Goal: Information Seeking & Learning: Check status

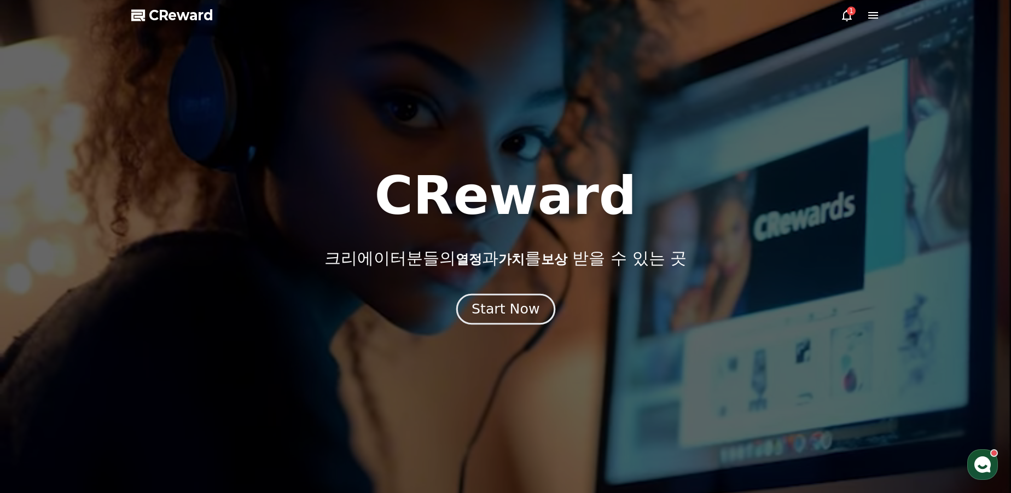
click at [499, 312] on div "Start Now" at bounding box center [506, 309] width 68 height 19
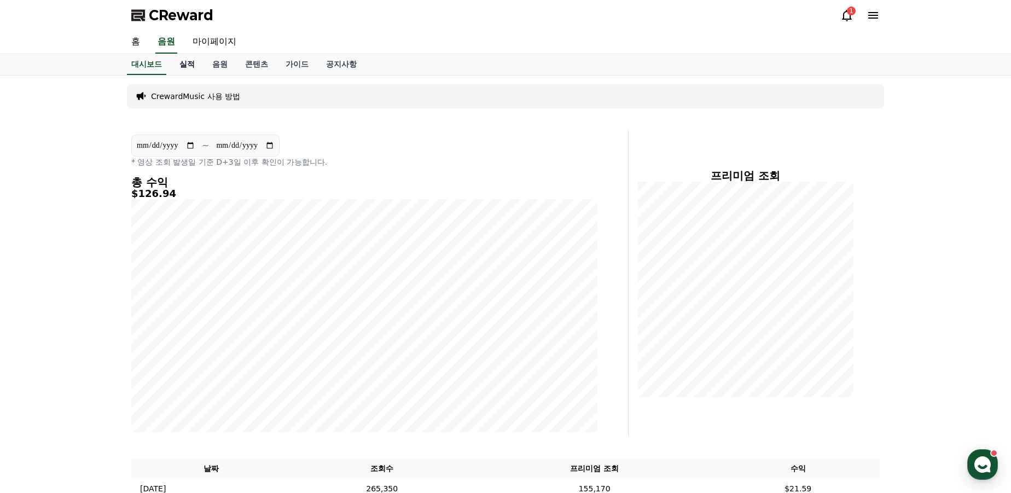
click at [194, 62] on link "실적" at bounding box center [187, 64] width 33 height 21
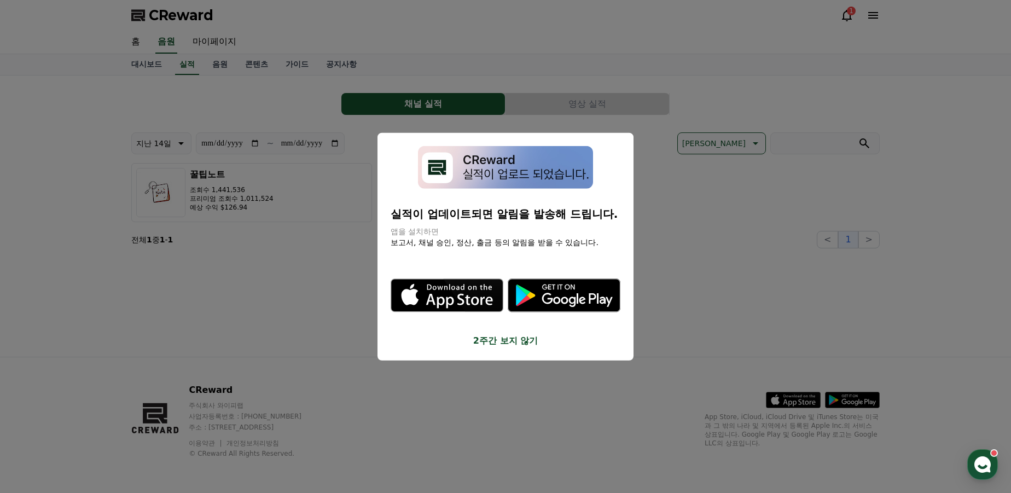
click at [487, 342] on button "2주간 보지 않기" at bounding box center [506, 340] width 230 height 13
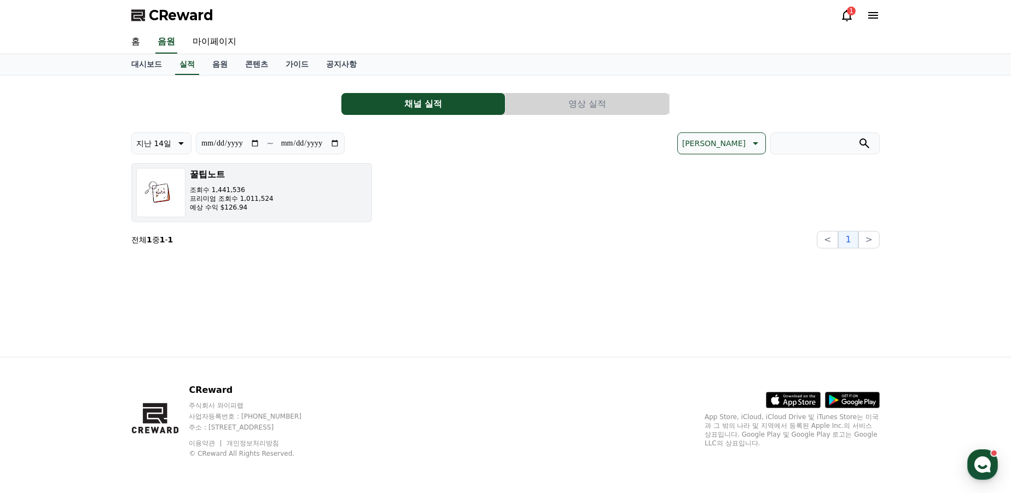
click at [317, 183] on button "꿀팁노트 조회수 1,441,536 프리미엄 조회수 1,011,524 예상 수익 $126.94" at bounding box center [251, 192] width 241 height 59
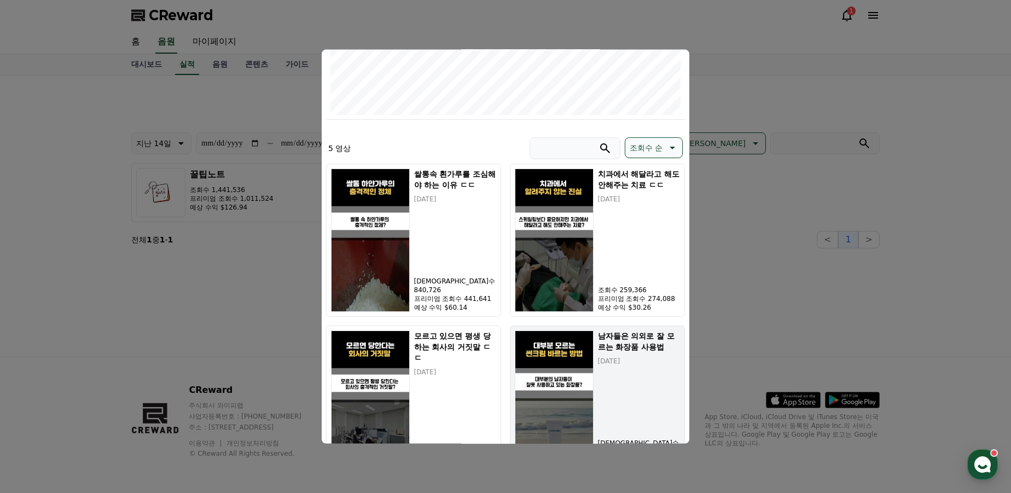
scroll to position [99, 0]
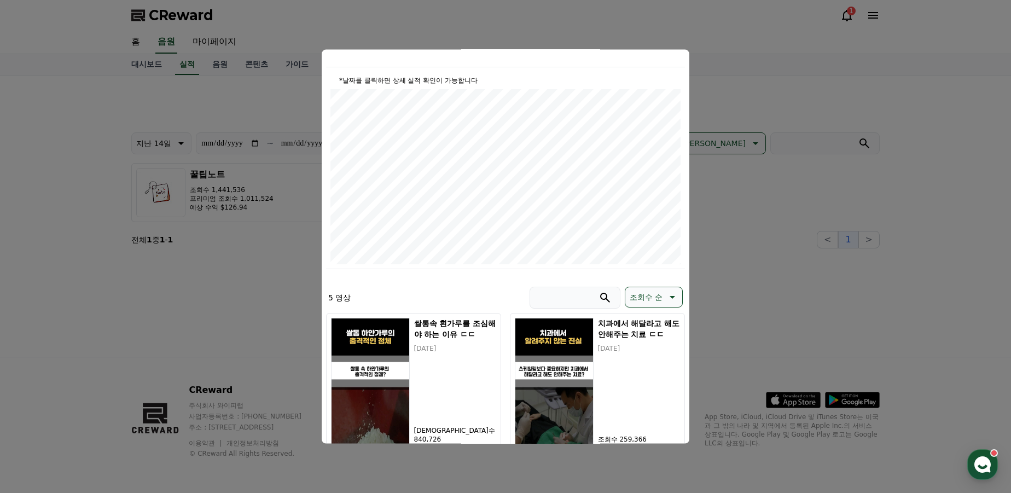
click at [840, 226] on button "close modal" at bounding box center [505, 246] width 1011 height 493
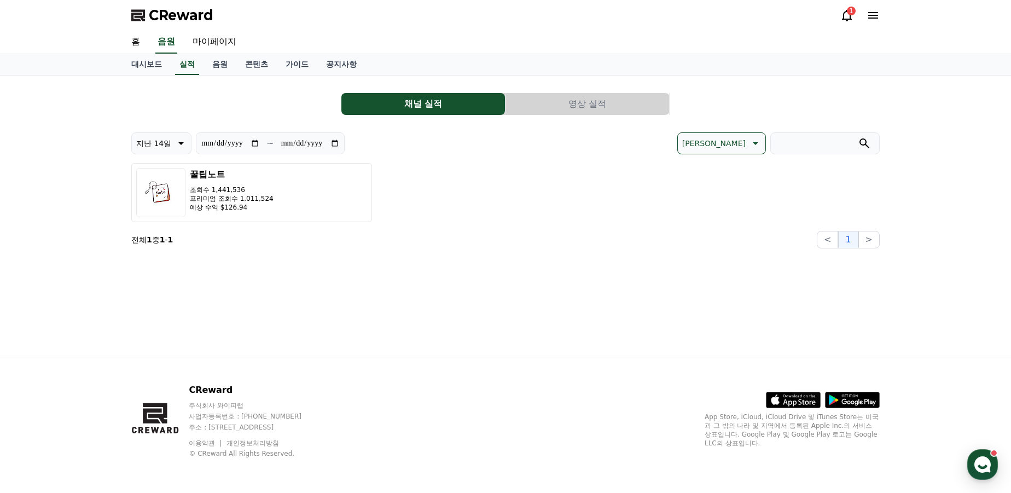
drag, startPoint x: 842, startPoint y: 27, endPoint x: 848, endPoint y: 16, distance: 12.5
click at [842, 25] on div "CReward 1" at bounding box center [506, 15] width 766 height 31
click at [848, 16] on icon at bounding box center [847, 15] width 13 height 13
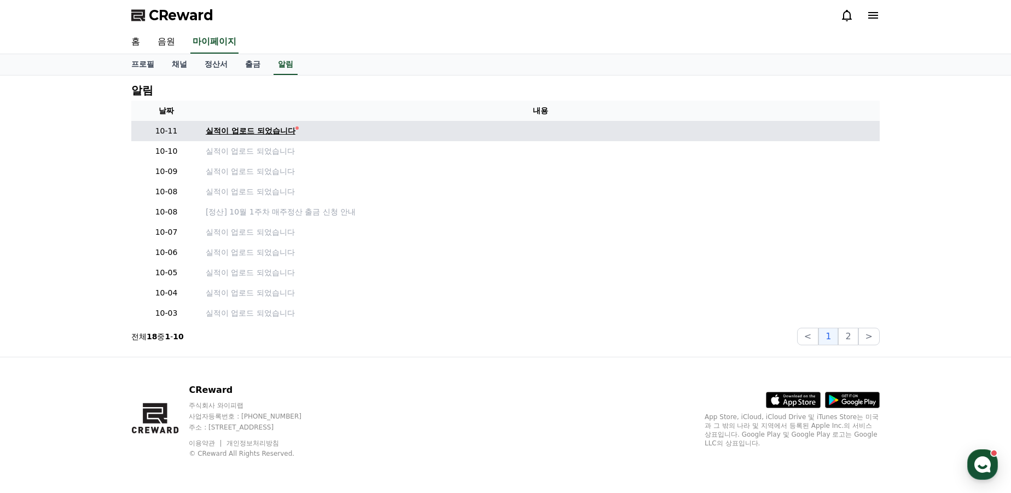
click at [252, 132] on div "실적이 업로드 되었습니다" at bounding box center [251, 130] width 90 height 11
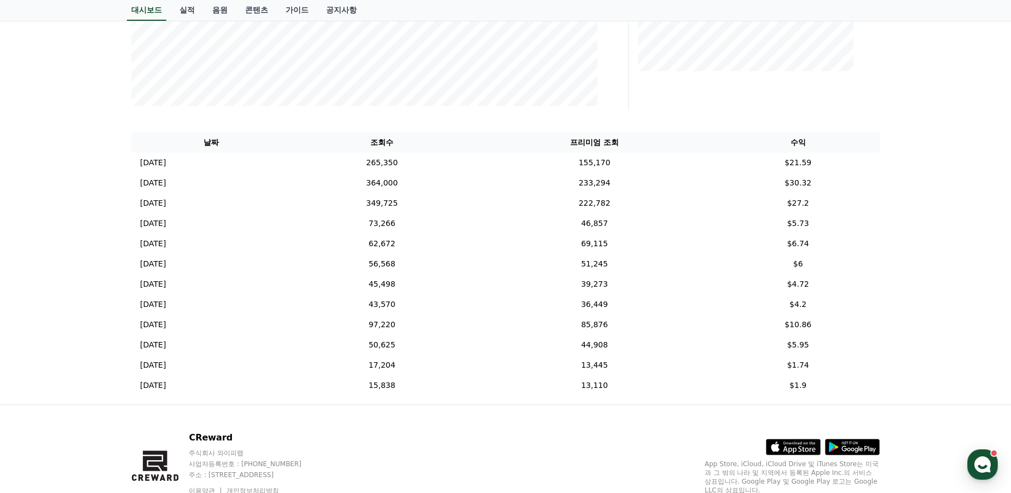
scroll to position [38, 0]
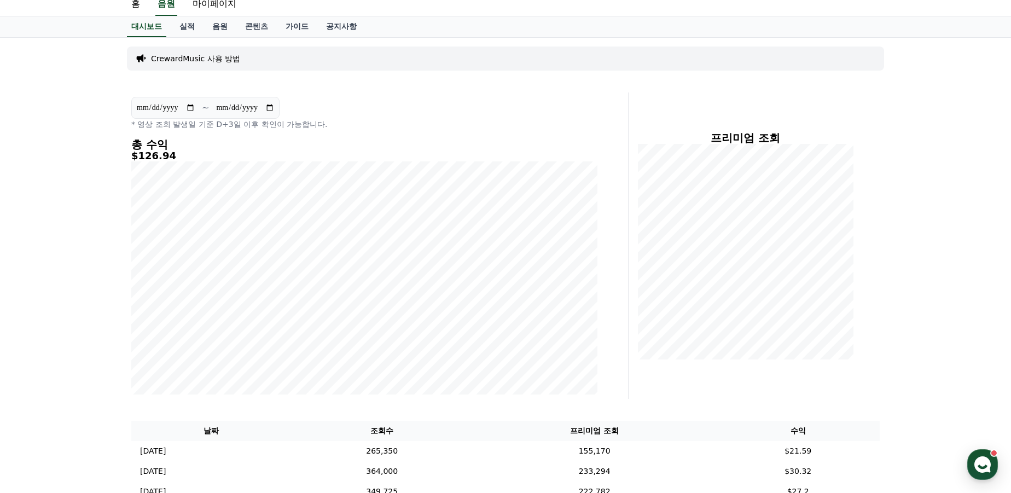
drag, startPoint x: 962, startPoint y: 365, endPoint x: 480, endPoint y: -46, distance: 632.8
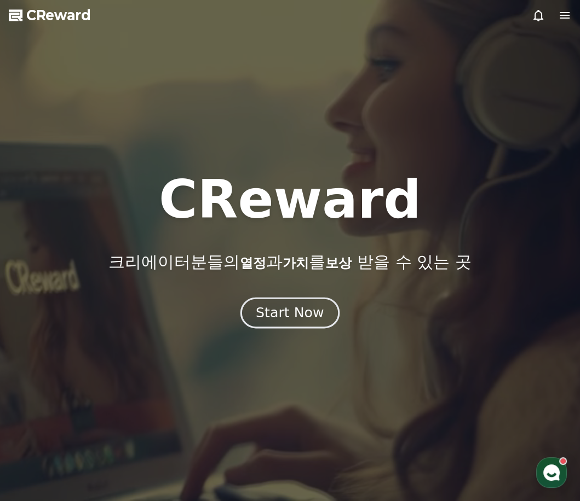
click at [293, 322] on button "Start Now" at bounding box center [289, 313] width 99 height 31
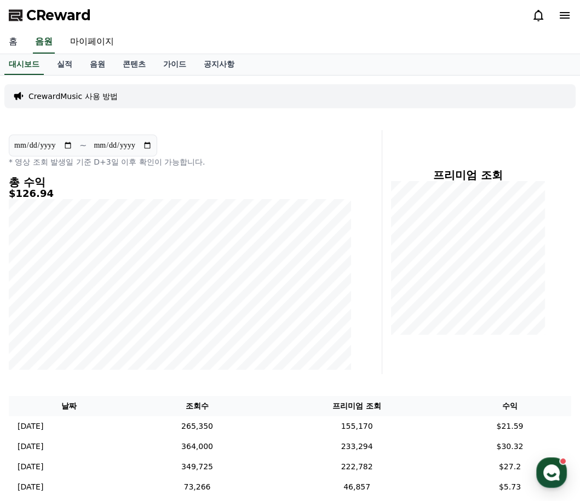
click at [16, 40] on link "홈" at bounding box center [13, 42] width 26 height 23
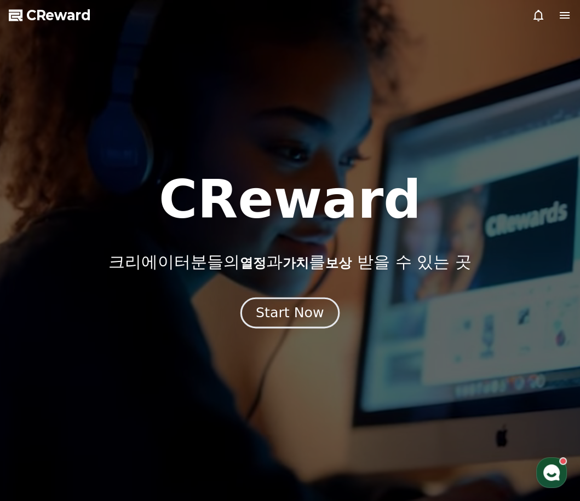
click at [324, 323] on button "Start Now" at bounding box center [289, 313] width 99 height 31
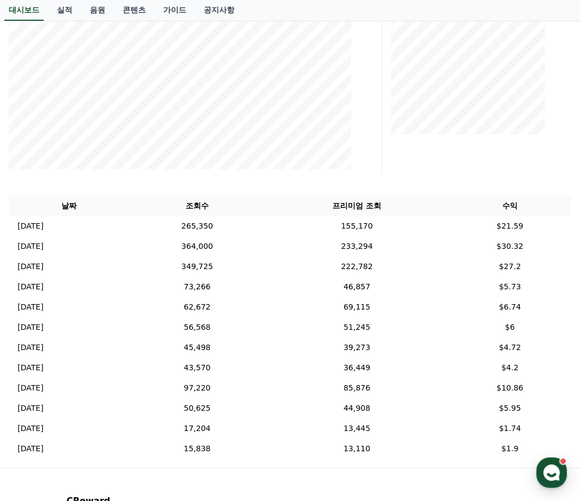
scroll to position [302, 0]
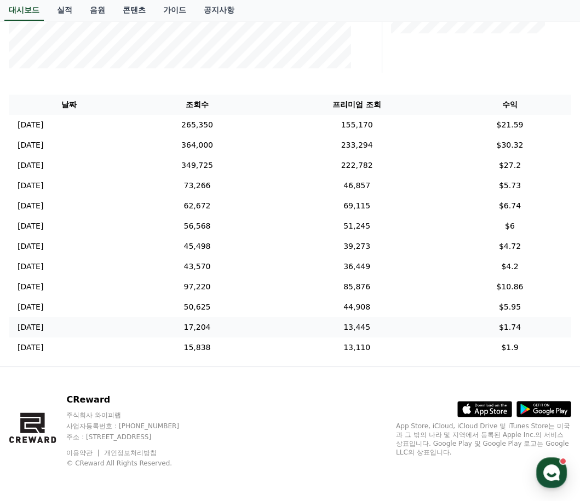
click at [363, 321] on td "13,445" at bounding box center [356, 327] width 183 height 20
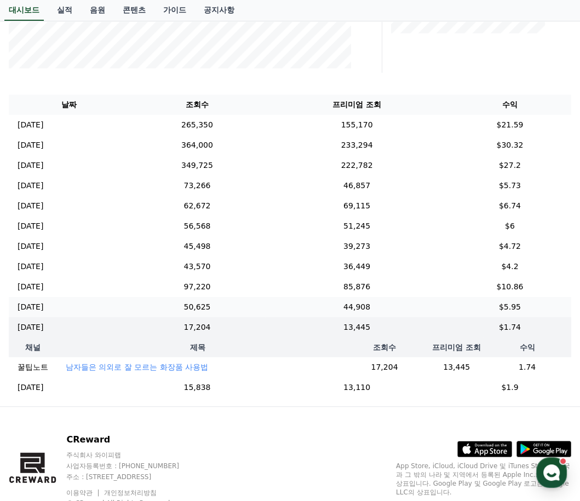
click at [365, 302] on td "44,908" at bounding box center [356, 307] width 183 height 20
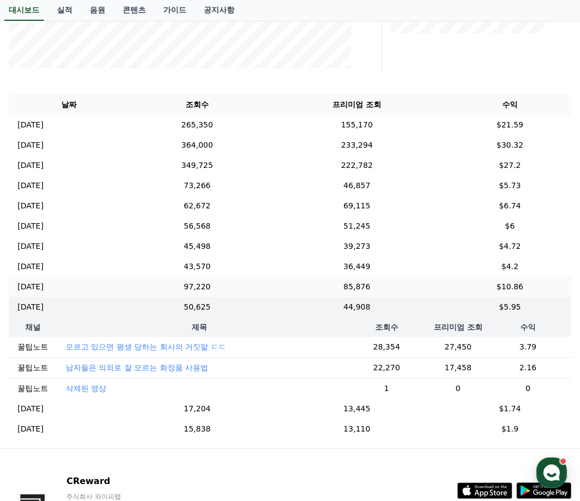
click at [366, 286] on td "85,876" at bounding box center [356, 287] width 183 height 20
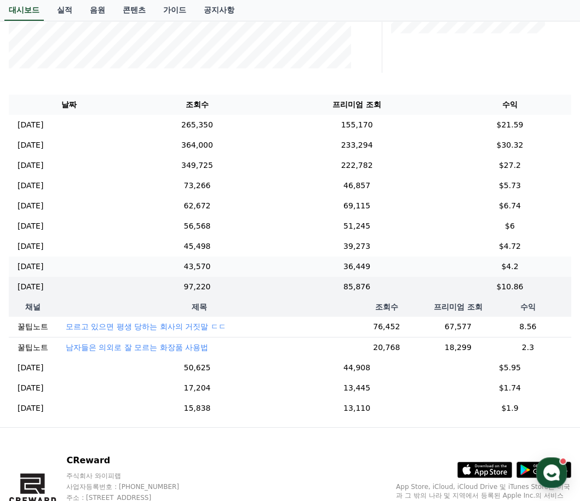
click at [370, 270] on td "36,449" at bounding box center [356, 267] width 183 height 20
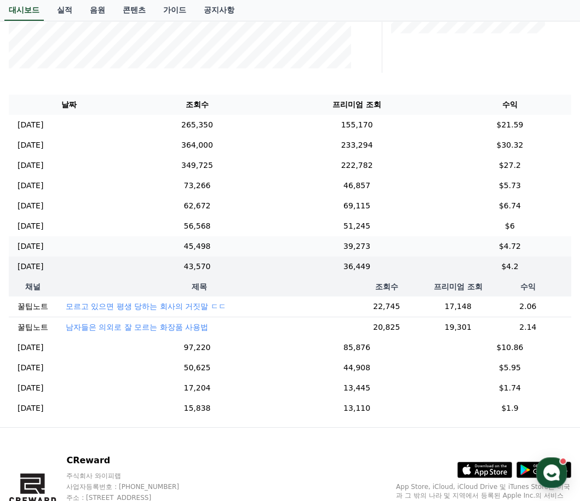
click at [378, 248] on td "39,273" at bounding box center [356, 246] width 183 height 20
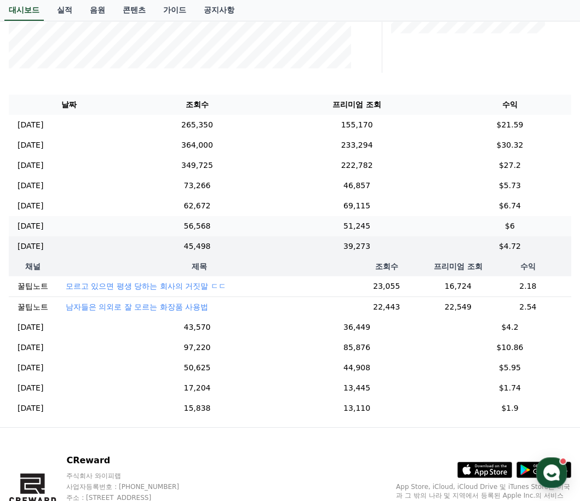
click at [385, 222] on td "51,245" at bounding box center [356, 226] width 183 height 20
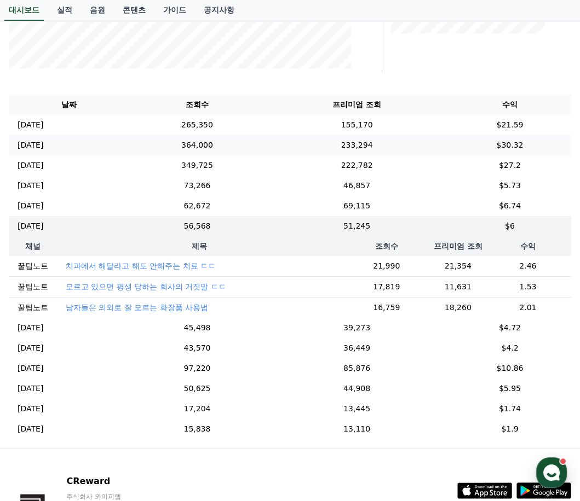
click at [374, 145] on td "233,294" at bounding box center [356, 145] width 183 height 20
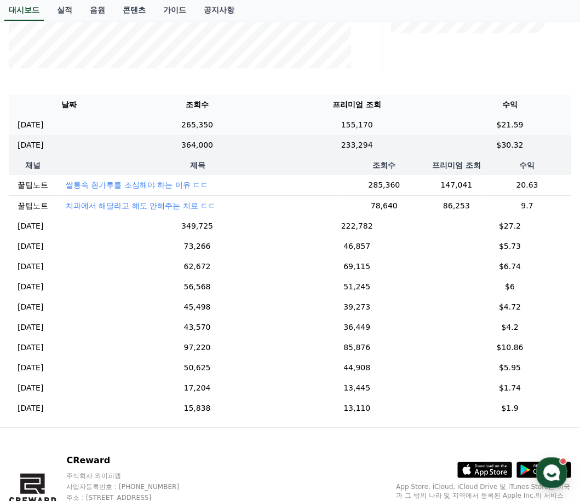
click at [375, 125] on td "155,170" at bounding box center [356, 125] width 183 height 20
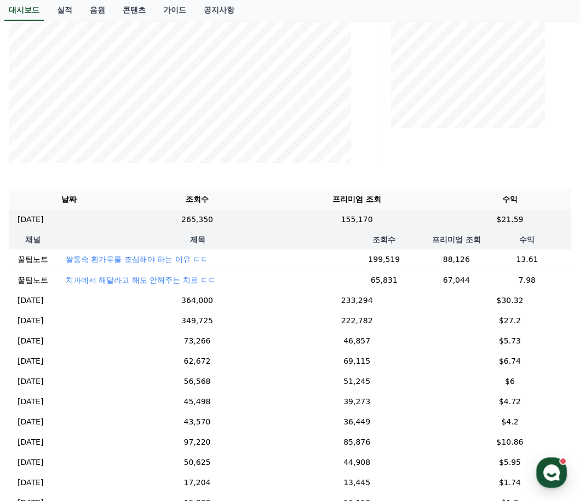
scroll to position [202, 0]
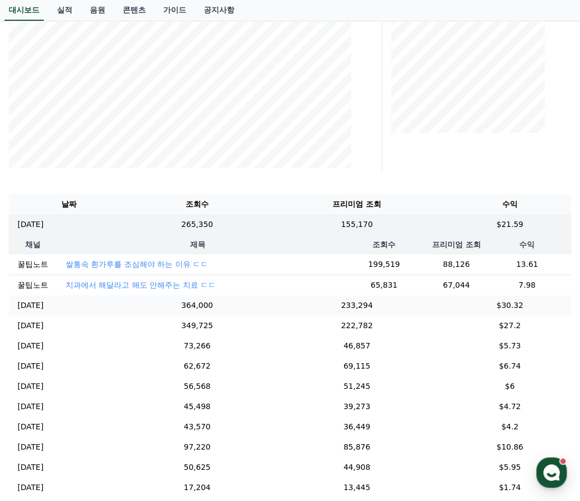
click at [333, 302] on td "233,294" at bounding box center [356, 306] width 183 height 20
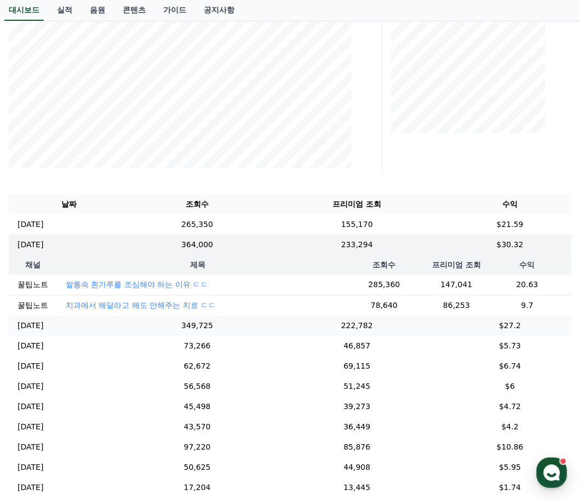
click at [325, 323] on td "222,782" at bounding box center [356, 326] width 183 height 20
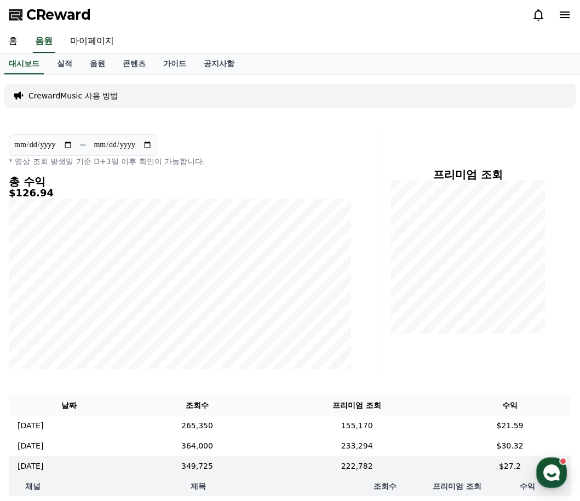
scroll to position [0, 0]
